Goal: Understand process/instructions: Learn how to perform a task or action

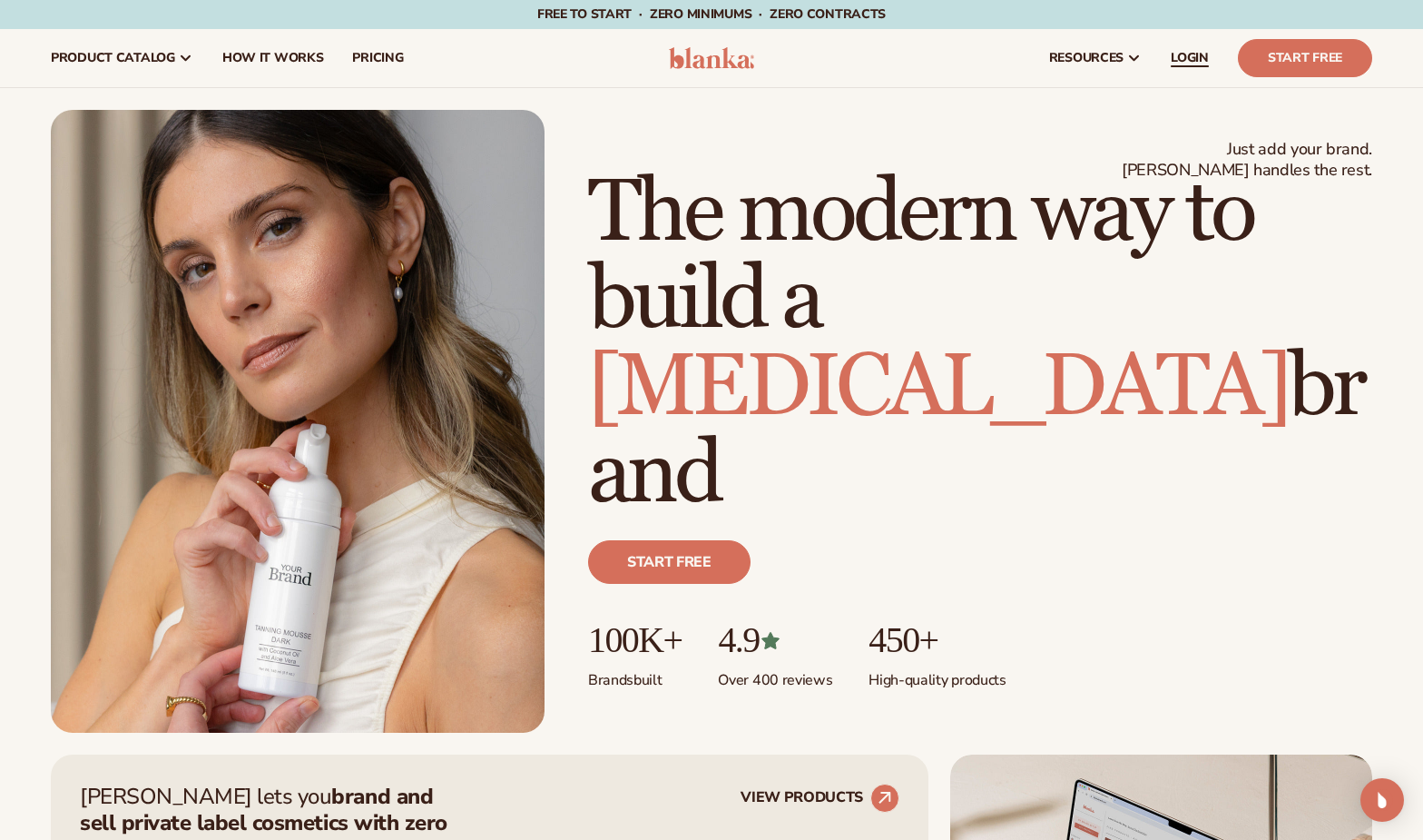
click at [1194, 60] on span "LOGIN" at bounding box center [1190, 57] width 38 height 14
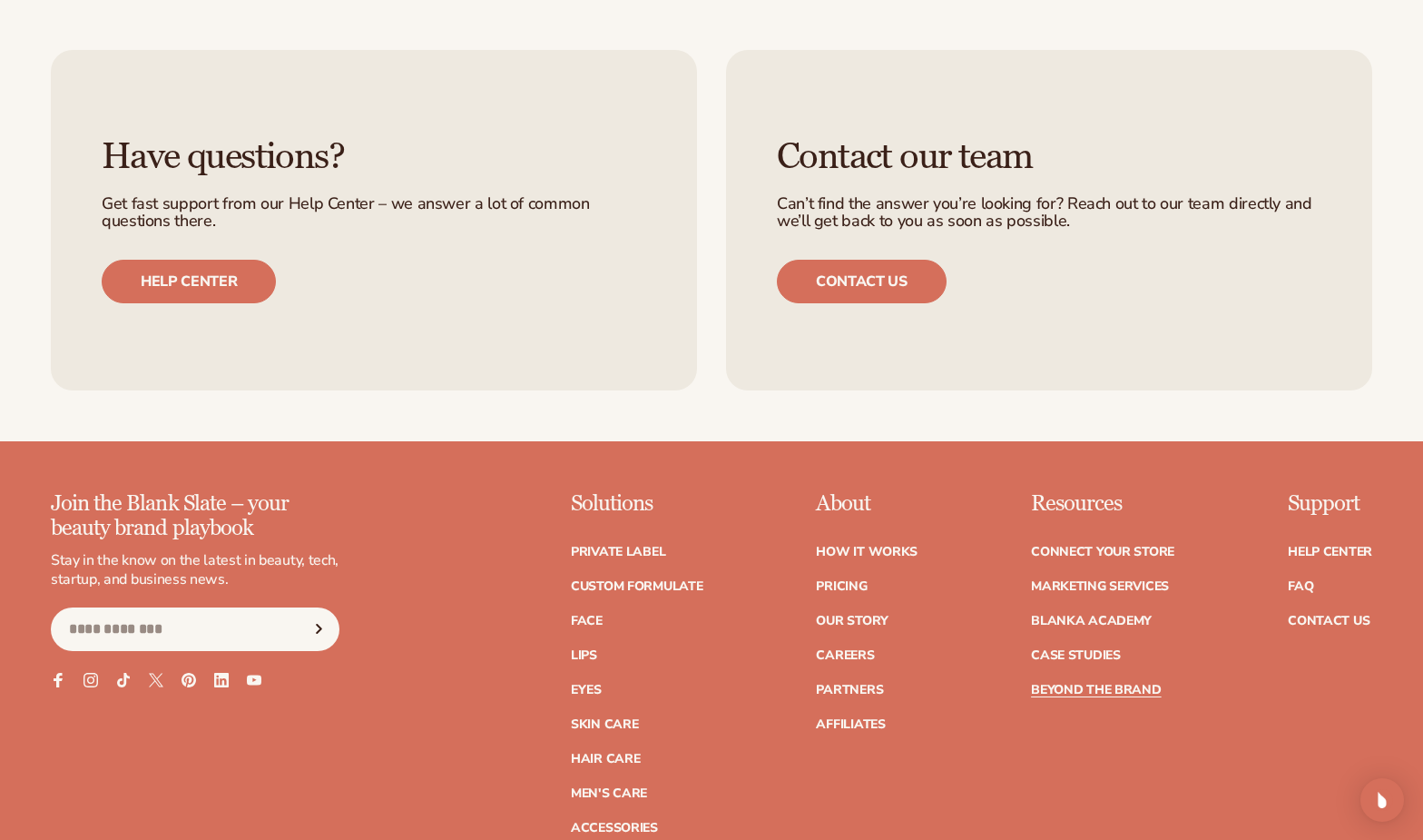
scroll to position [4310, 0]
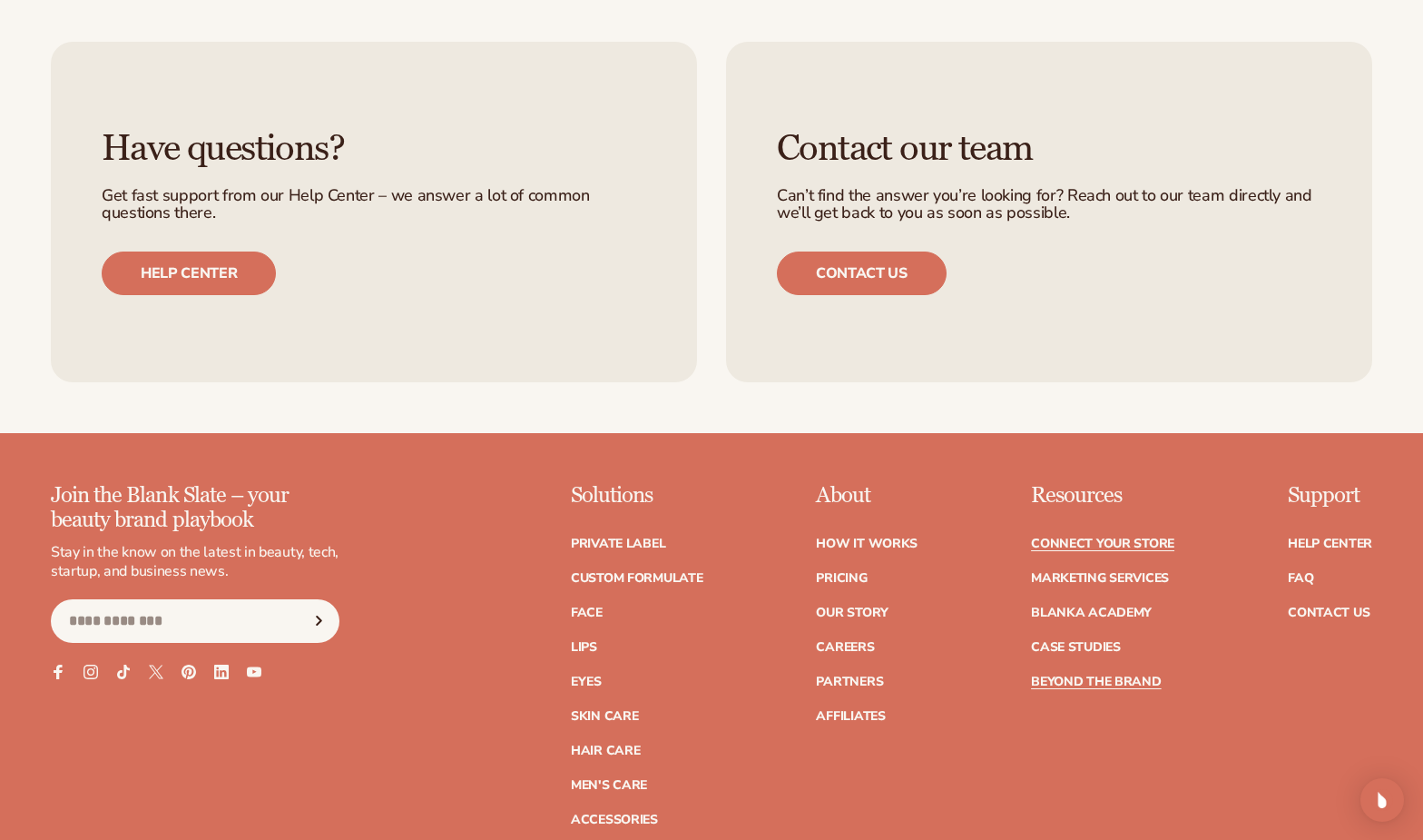
click at [1100, 550] on link "Connect your store" at bounding box center [1103, 543] width 143 height 12
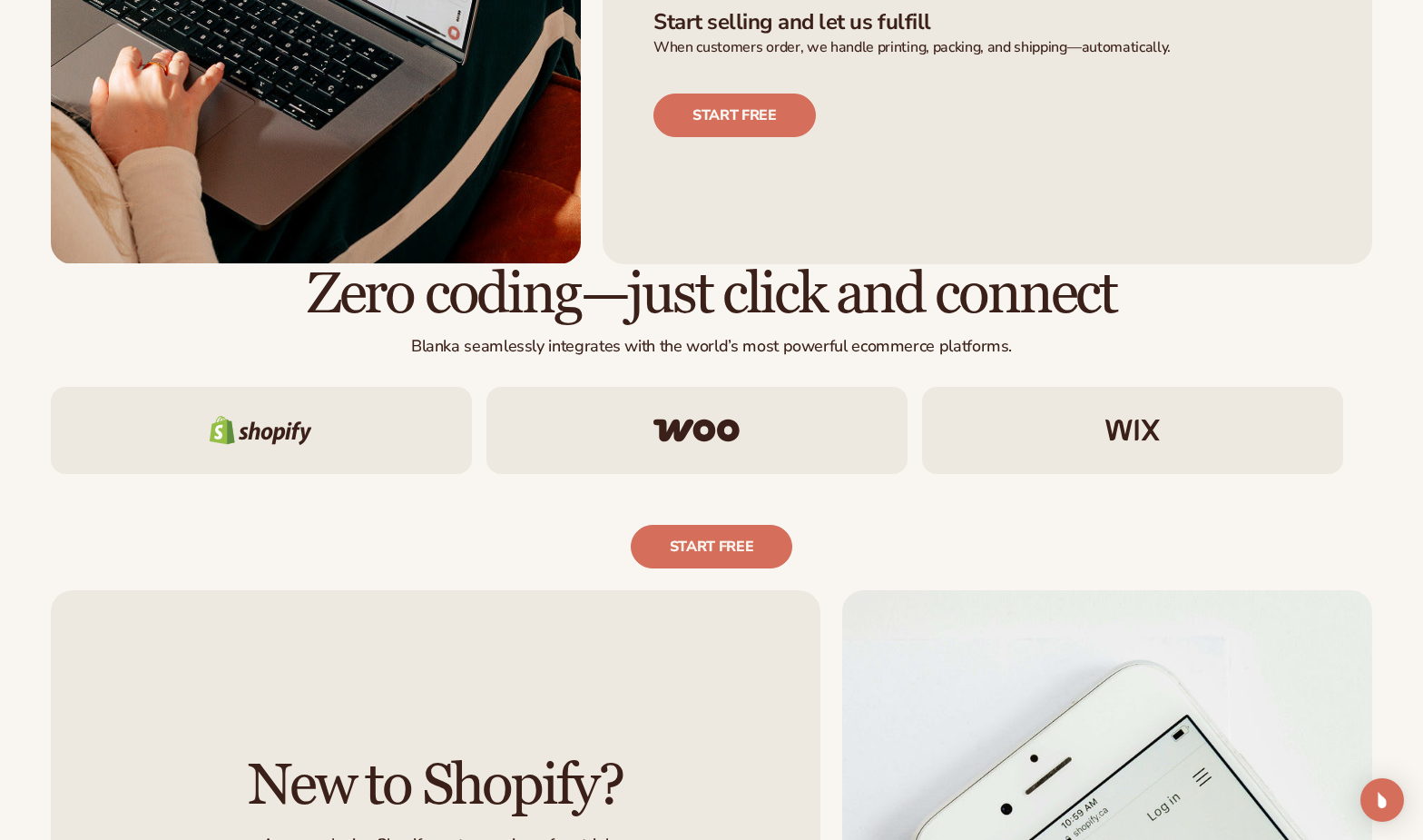
scroll to position [866, 0]
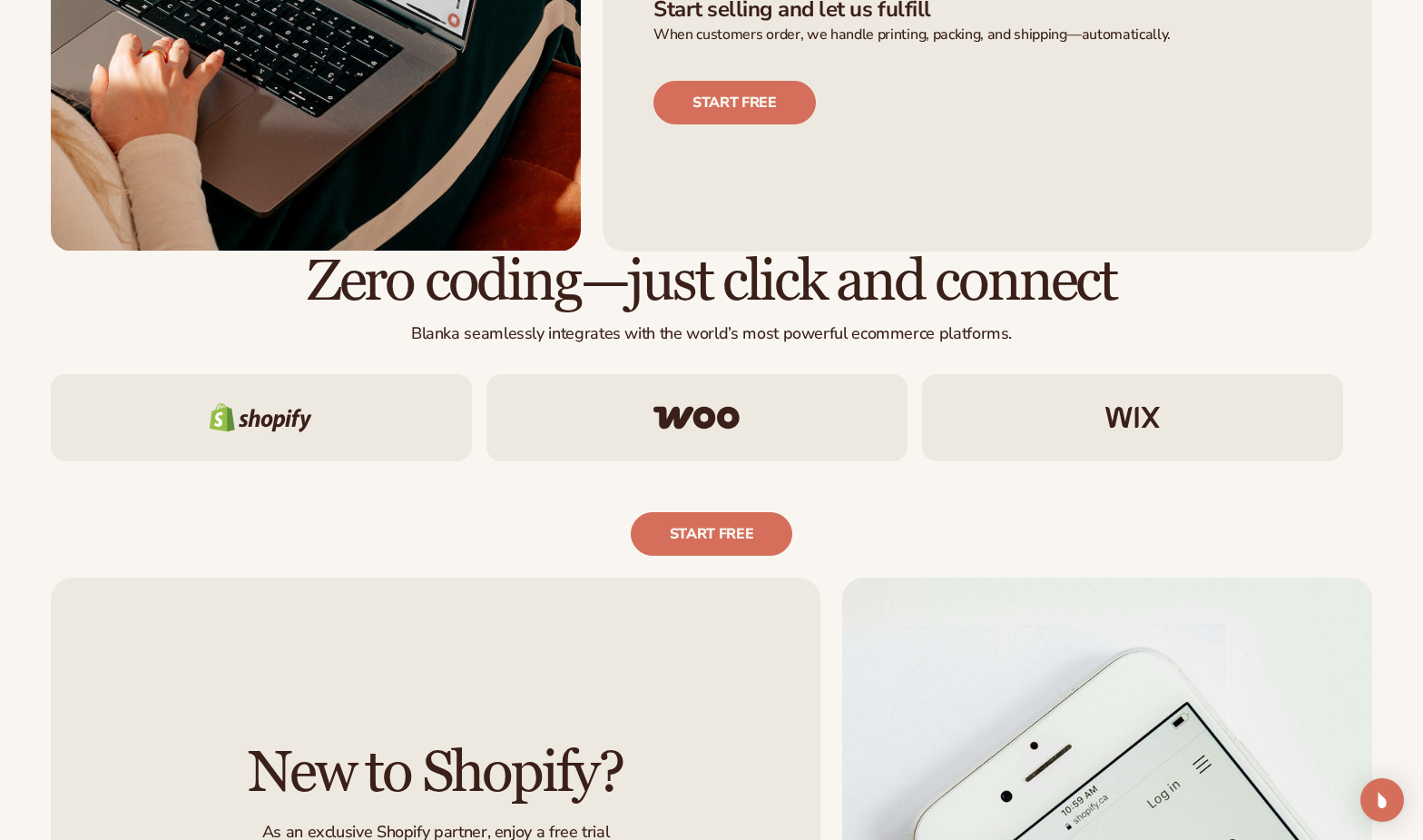
click at [732, 423] on img at bounding box center [697, 418] width 86 height 24
